Goal: Information Seeking & Learning: Understand process/instructions

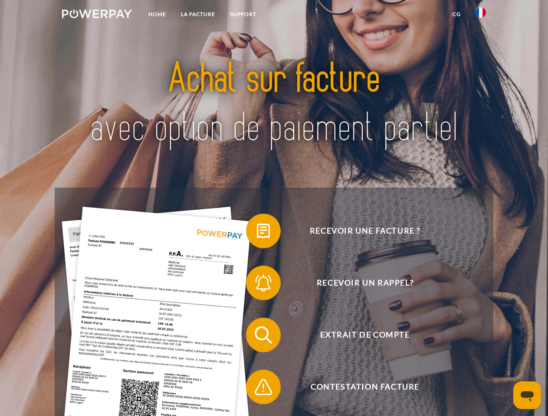
click at [97, 15] on img at bounding box center [97, 14] width 70 height 9
click at [481, 15] on img at bounding box center [480, 12] width 10 height 10
click at [456, 14] on link "CG" at bounding box center [456, 15] width 23 height 16
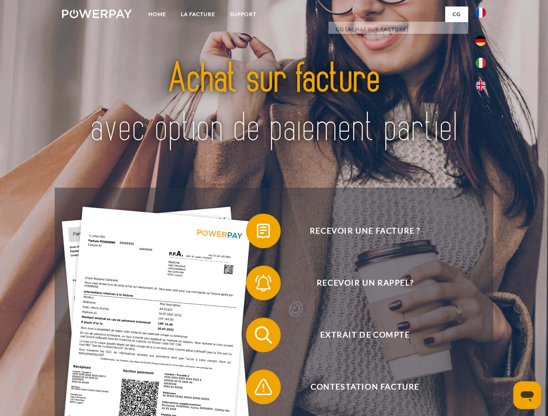
click at [257, 233] on span at bounding box center [250, 231] width 43 height 43
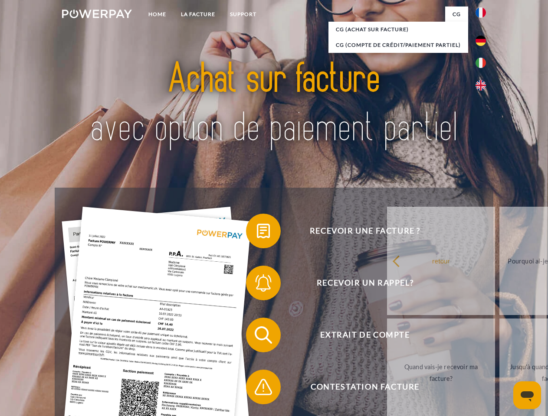
click at [257, 285] on span at bounding box center [250, 283] width 43 height 43
click at [499, 337] on link "Jusqu'à quand dois-je payer ma facture?" at bounding box center [553, 373] width 108 height 108
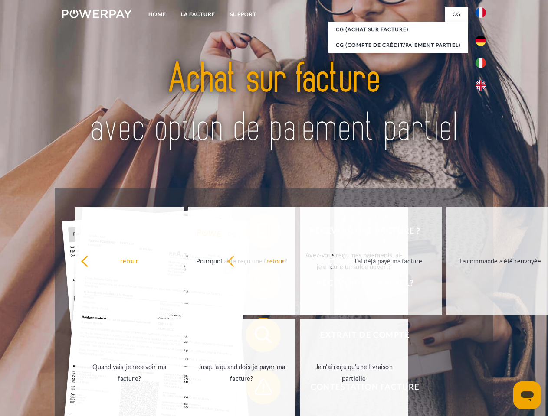
click at [257, 389] on span at bounding box center [250, 387] width 43 height 43
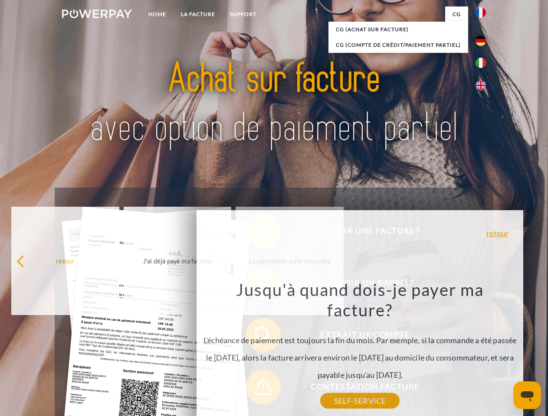
click at [527, 396] on icon "Ouvrir la fenêtre de messagerie" at bounding box center [527, 397] width 13 height 10
